Goal: Task Accomplishment & Management: Manage account settings

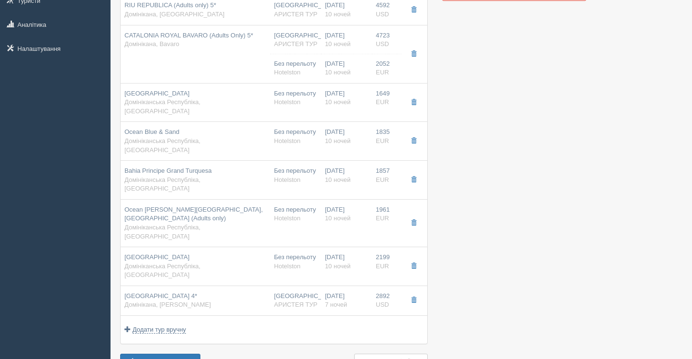
scroll to position [150, 0]
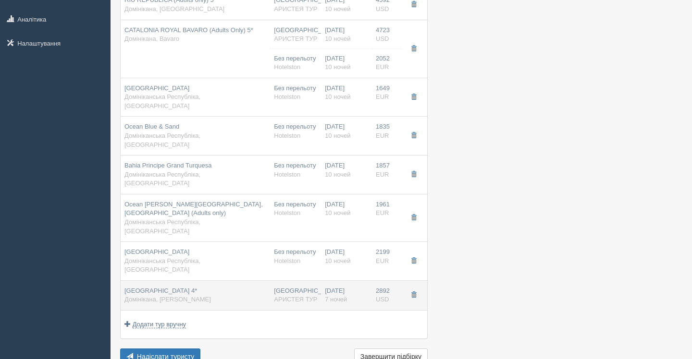
click at [211, 287] on div "[GEOGRAPHIC_DATA] 4* Домінікана, [PERSON_NAME]" at bounding box center [167, 296] width 86 height 18
type input "[GEOGRAPHIC_DATA] 4*"
type input "Домінікана"
type input "[PERSON_NAME]"
type input "2892.00"
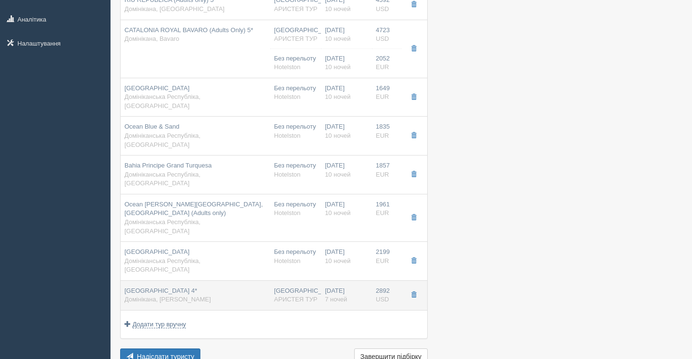
type input "[GEOGRAPHIC_DATA]"
type input "7"
type input "Superior Double Room"
type input "AI"
type input "АРИСТЕЯ ТУР"
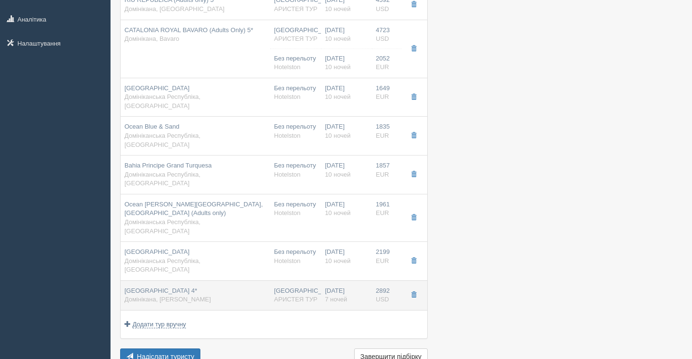
type input "[URL][DOMAIN_NAME]"
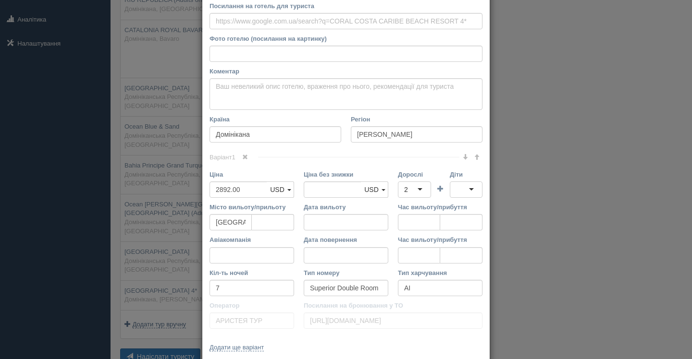
scroll to position [129, 0]
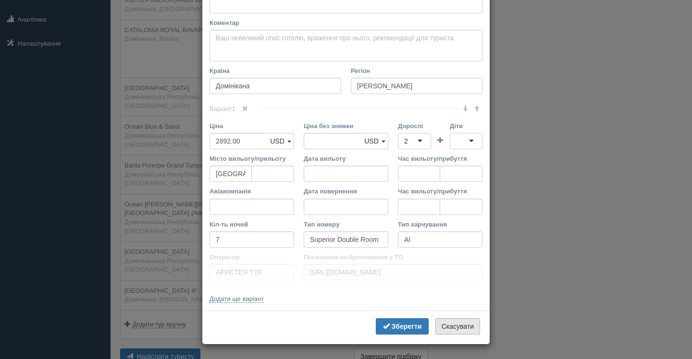
click at [466, 327] on button "Скасувати" at bounding box center [457, 327] width 45 height 16
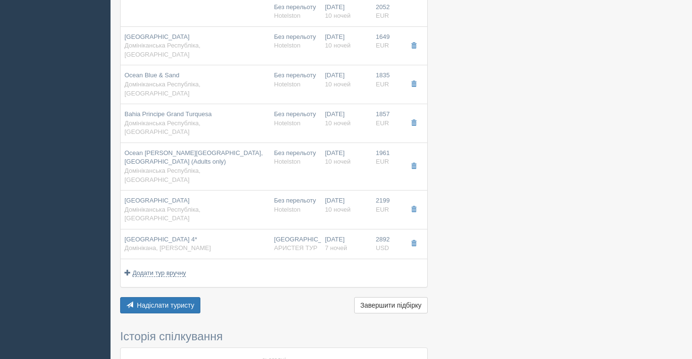
scroll to position [203, 0]
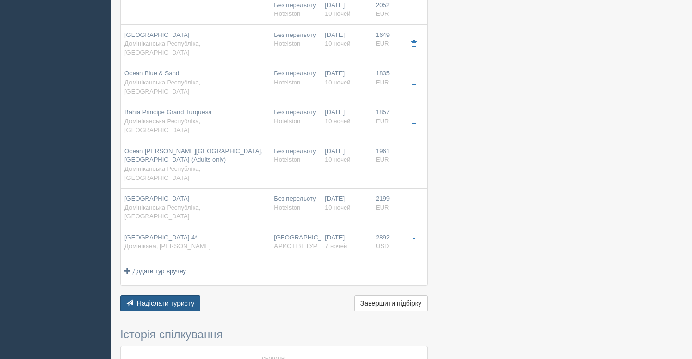
click at [146, 295] on button "Надіслати туристу Надіслати" at bounding box center [160, 303] width 80 height 16
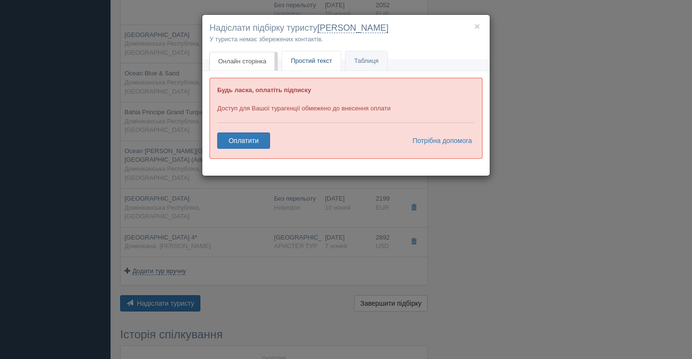
click at [323, 63] on span "Простий текст" at bounding box center [311, 60] width 41 height 7
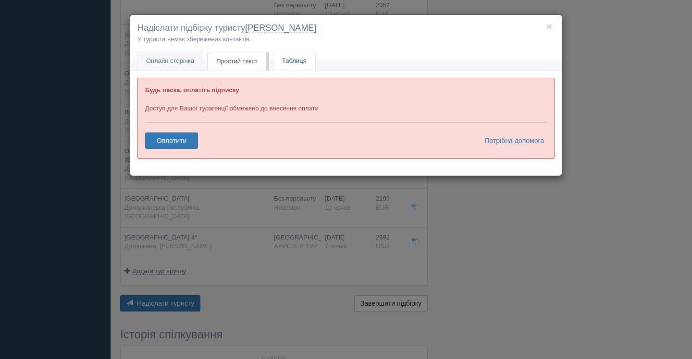
click at [310, 62] on link "Таблиця" at bounding box center [294, 61] width 42 height 20
click at [552, 27] on h4 "Надіслати підбірку туристу [GEOGRAPHIC_DATA]" at bounding box center [345, 28] width 417 height 12
click at [549, 27] on button "×" at bounding box center [549, 26] width 6 height 10
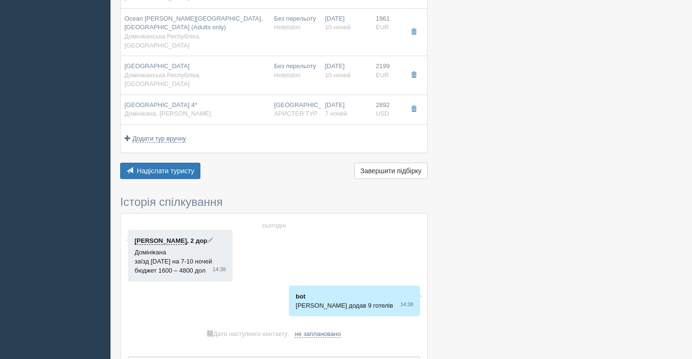
scroll to position [367, 0]
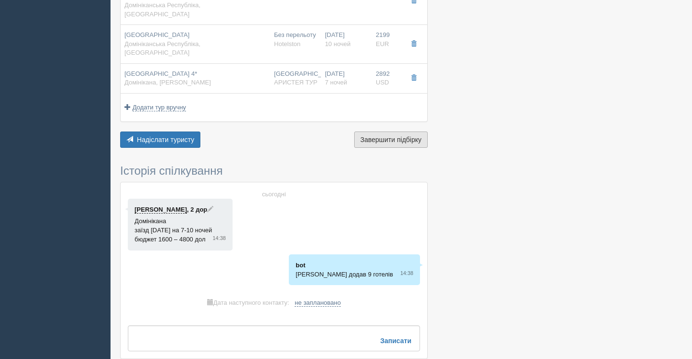
click at [420, 132] on button "Завершити підбірку Активувати підбірку" at bounding box center [391, 140] width 74 height 16
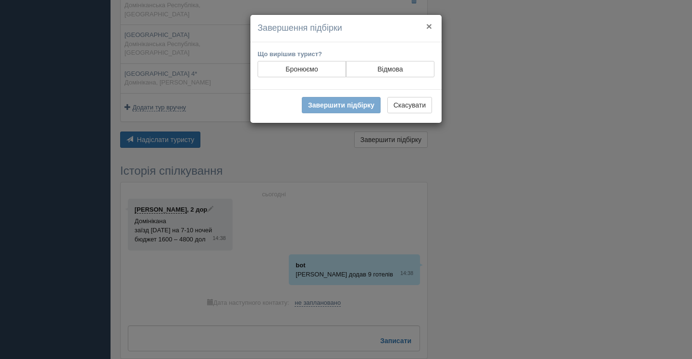
click at [429, 22] on button "×" at bounding box center [429, 26] width 6 height 10
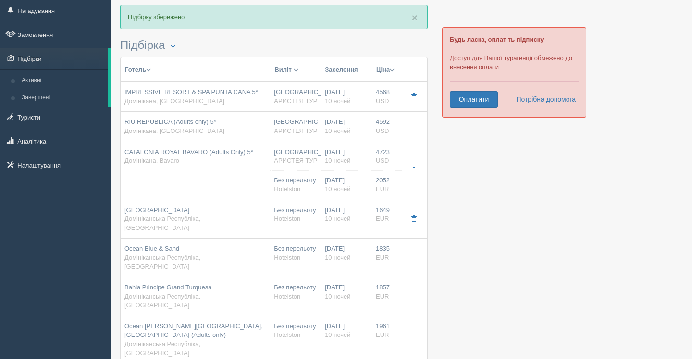
scroll to position [0, 0]
